Goal: Information Seeking & Learning: Learn about a topic

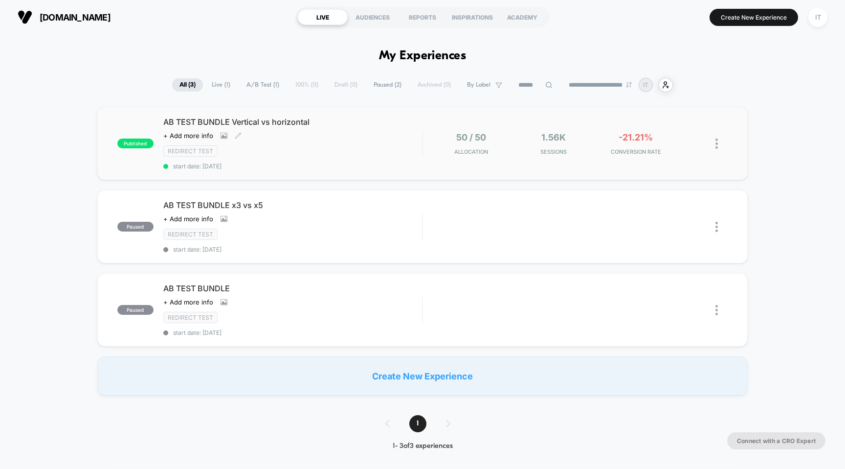
click at [345, 130] on div "AB TEST BUNDLE Vertical vs horizontal Click to view images Click to edit experi…" at bounding box center [292, 143] width 259 height 53
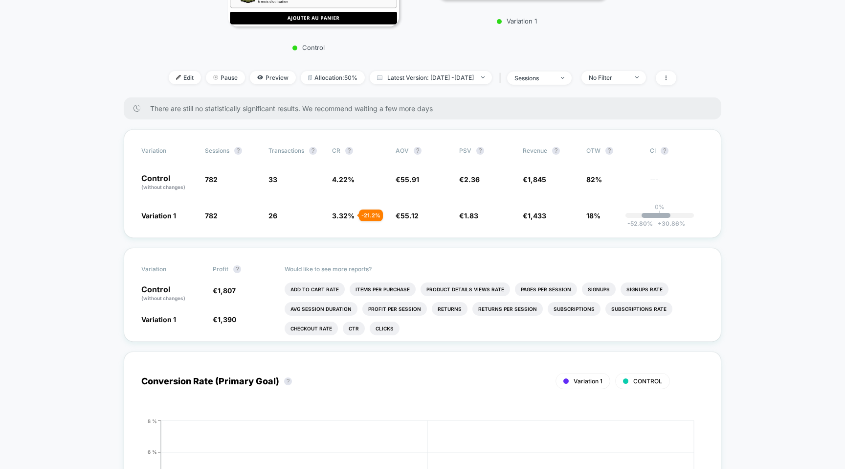
scroll to position [276, 0]
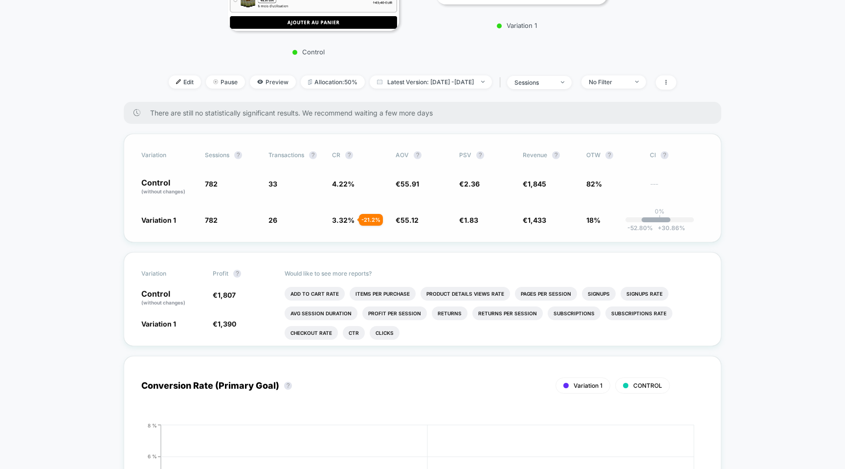
click at [476, 183] on span "2.36" at bounding box center [472, 184] width 16 height 8
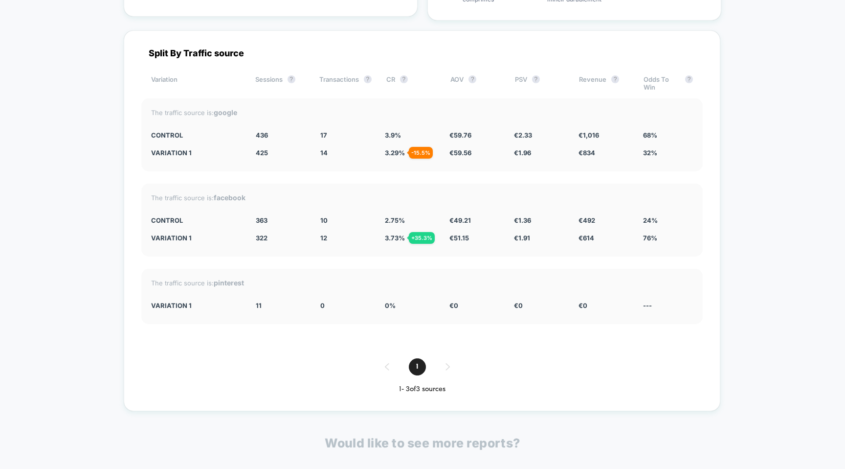
scroll to position [1915, 0]
